Goal: Find specific page/section: Find specific page/section

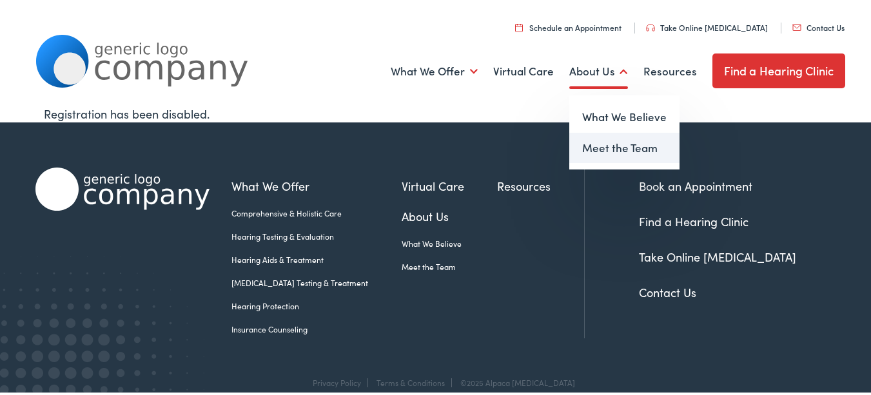
click at [596, 142] on link "Meet the Team" at bounding box center [624, 146] width 110 height 31
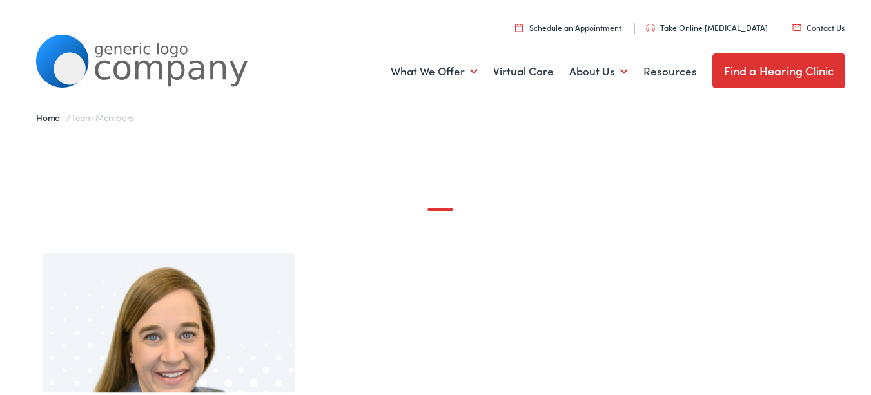
click at [808, 26] on link "Contact Us" at bounding box center [818, 25] width 52 height 11
